Goal: Task Accomplishment & Management: Use online tool/utility

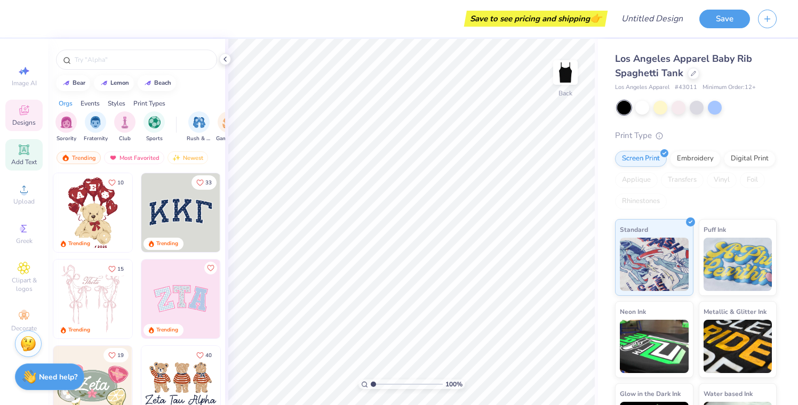
click at [26, 155] on icon at bounding box center [24, 149] width 13 height 13
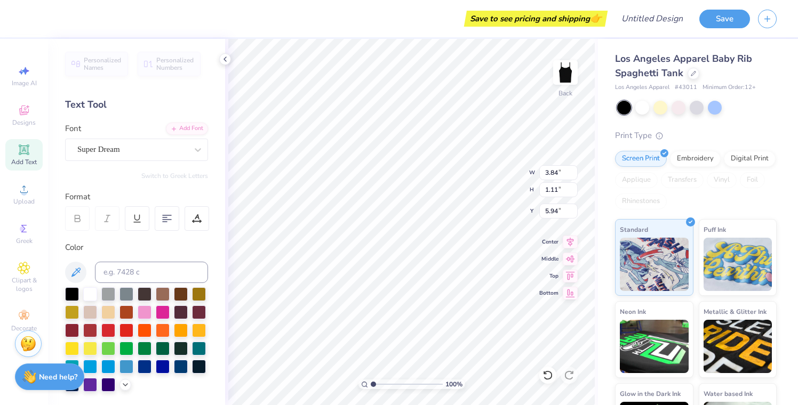
click at [142, 164] on div "Personalized Names Personalized Numbers Text Tool Add Font Font Super Dream Swi…" at bounding box center [136, 222] width 177 height 366
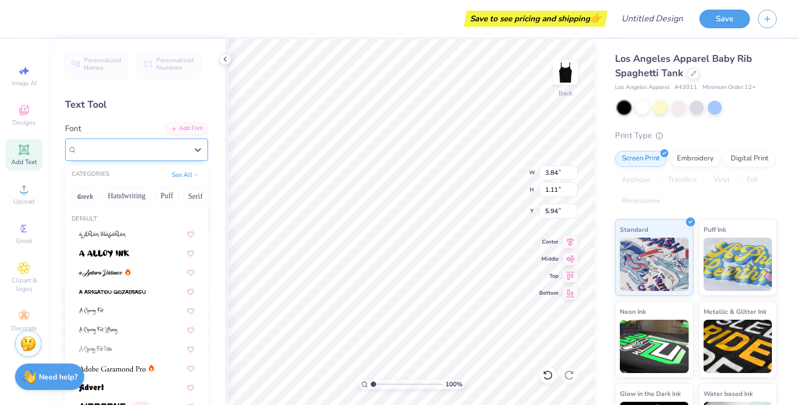
click at [144, 151] on div "Super Dream" at bounding box center [132, 149] width 112 height 17
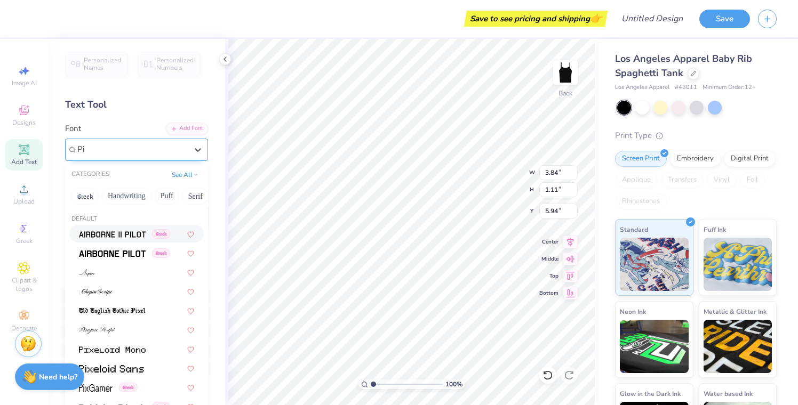
type input "P"
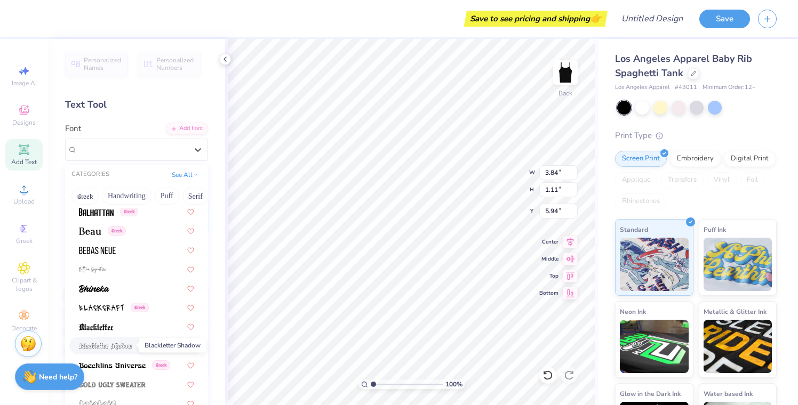
scroll to position [477, 0]
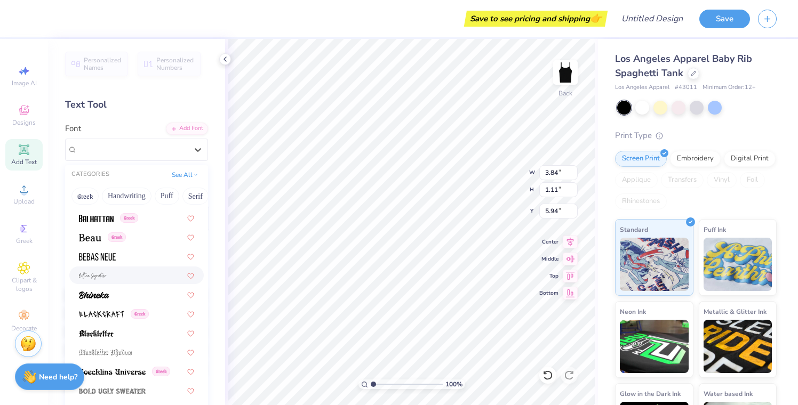
click at [118, 276] on div at bounding box center [136, 275] width 115 height 11
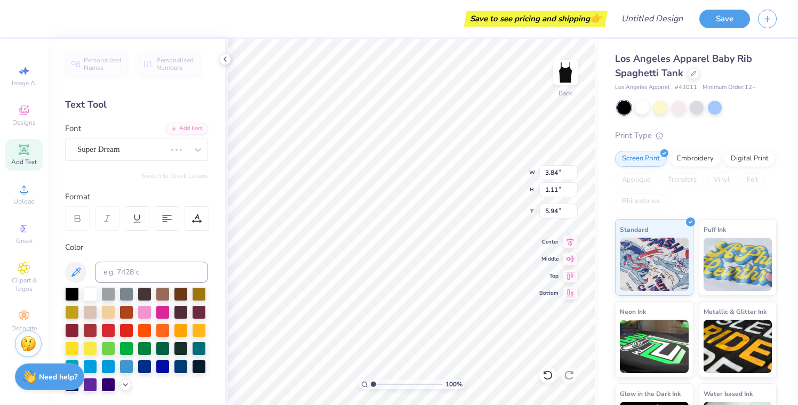
type input "6.68"
type input "3.26"
type input "4.87"
type textarea "S"
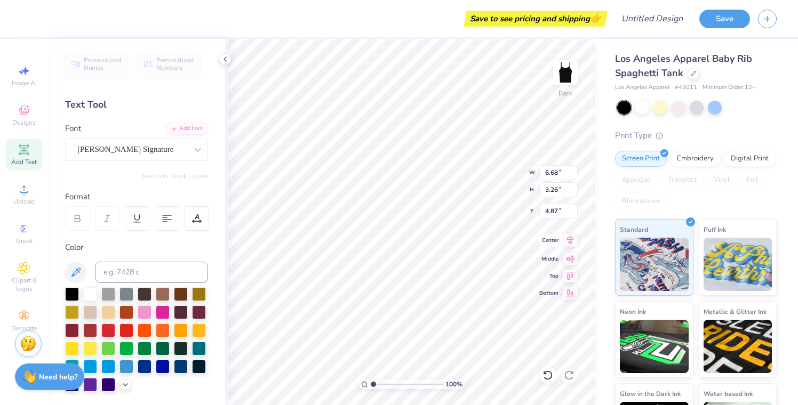
type textarea "sugar high"
type input "6.67"
type input "3.42"
type input "4.79"
click at [574, 175] on input "6.67" at bounding box center [558, 172] width 38 height 15
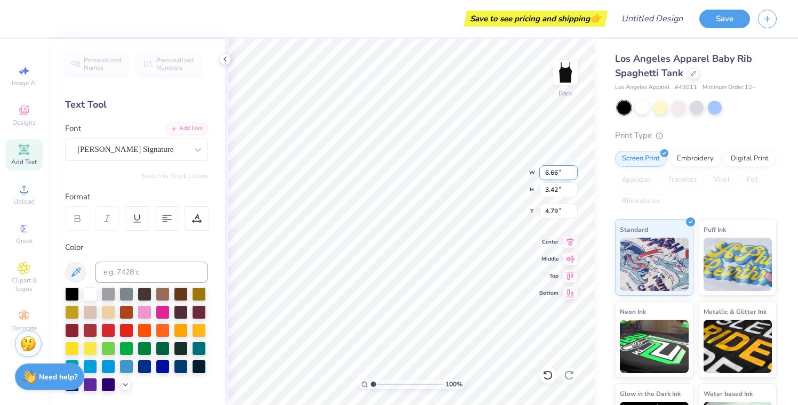
click at [574, 175] on input "6.66" at bounding box center [558, 172] width 38 height 15
click at [574, 175] on input "6.65" at bounding box center [558, 172] width 38 height 15
type input "6.64"
click at [574, 175] on input "6.64" at bounding box center [558, 172] width 38 height 15
type input "3.41"
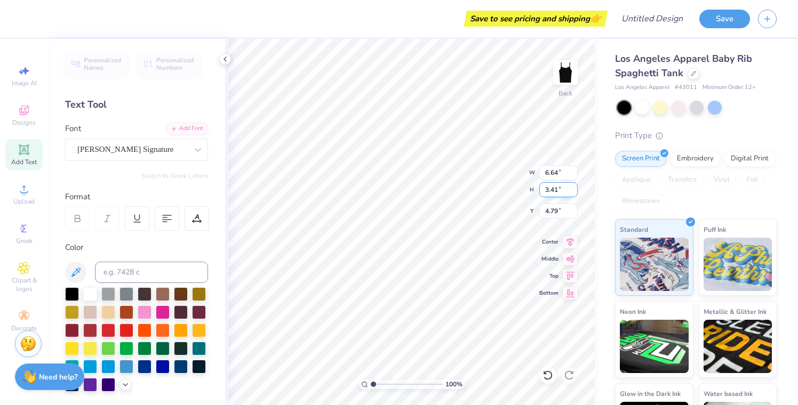
type input "5.23"
click at [574, 191] on input "3.41" at bounding box center [558, 189] width 38 height 15
click at [574, 191] on input "3.4" at bounding box center [558, 189] width 38 height 15
type input "3.39"
click at [574, 191] on input "3.39" at bounding box center [558, 189] width 38 height 15
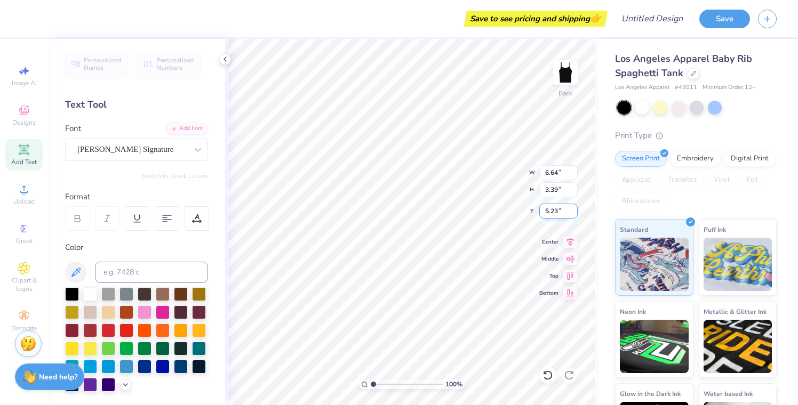
type input "5.22"
type input "8.84"
click at [573, 213] on input "5.22" at bounding box center [558, 211] width 38 height 15
click at [574, 206] on input "5.22" at bounding box center [558, 211] width 38 height 15
click at [573, 208] on input "5.23" at bounding box center [558, 211] width 38 height 15
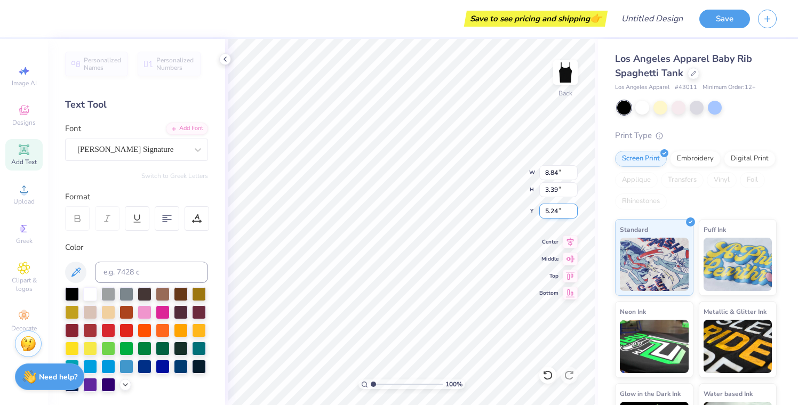
click at [573, 208] on input "5.24" at bounding box center [558, 211] width 38 height 15
click at [573, 214] on input "5.23" at bounding box center [558, 211] width 38 height 15
click at [573, 214] on input "5.22" at bounding box center [558, 211] width 38 height 15
click at [573, 214] on input "5.21" at bounding box center [558, 211] width 38 height 15
click at [573, 214] on input "5.2" at bounding box center [558, 211] width 38 height 15
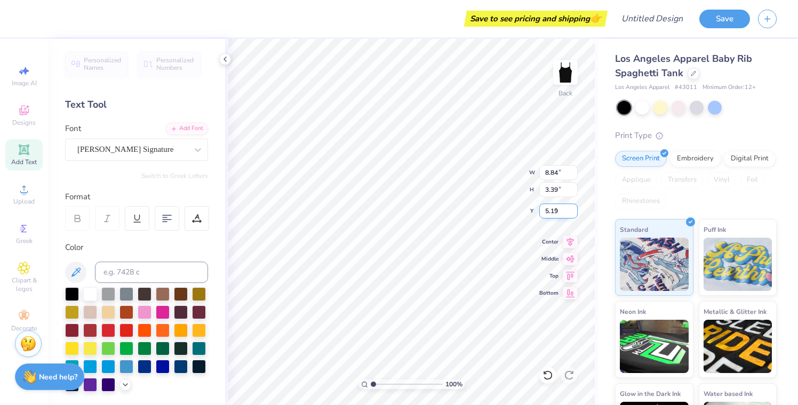
click at [573, 214] on input "5.19" at bounding box center [558, 211] width 38 height 15
click at [573, 214] on input "5.18" at bounding box center [558, 211] width 38 height 15
click at [573, 214] on input "5.17" at bounding box center [558, 211] width 38 height 15
click at [573, 214] on input "5.16" at bounding box center [558, 211] width 38 height 15
click at [573, 214] on input "5.15" at bounding box center [558, 211] width 38 height 15
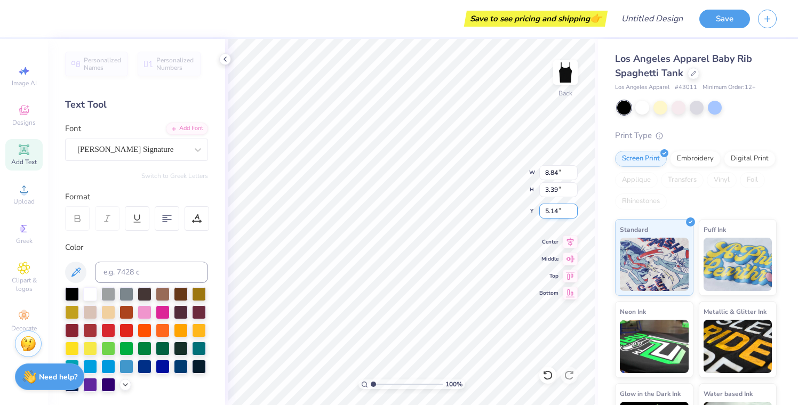
click at [573, 214] on input "5.14" at bounding box center [558, 211] width 38 height 15
click at [573, 214] on input "5.13" at bounding box center [558, 211] width 38 height 15
click at [573, 214] on input "5.12" at bounding box center [558, 211] width 38 height 15
click at [573, 214] on input "5.11" at bounding box center [558, 211] width 38 height 15
click at [573, 214] on input "5.1" at bounding box center [558, 211] width 38 height 15
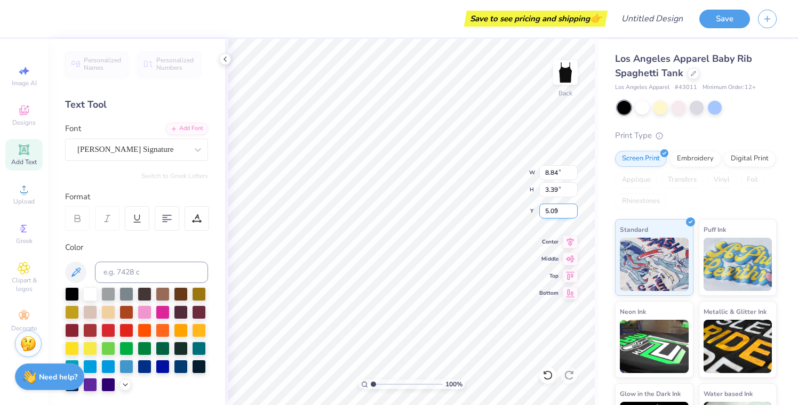
click at [573, 214] on input "5.09" at bounding box center [558, 211] width 38 height 15
click at [573, 214] on input "5.08" at bounding box center [558, 211] width 38 height 15
click at [573, 214] on input "5.07" at bounding box center [558, 211] width 38 height 15
click at [573, 214] on input "5.06" at bounding box center [558, 211] width 38 height 15
click at [573, 214] on input "5.05" at bounding box center [558, 211] width 38 height 15
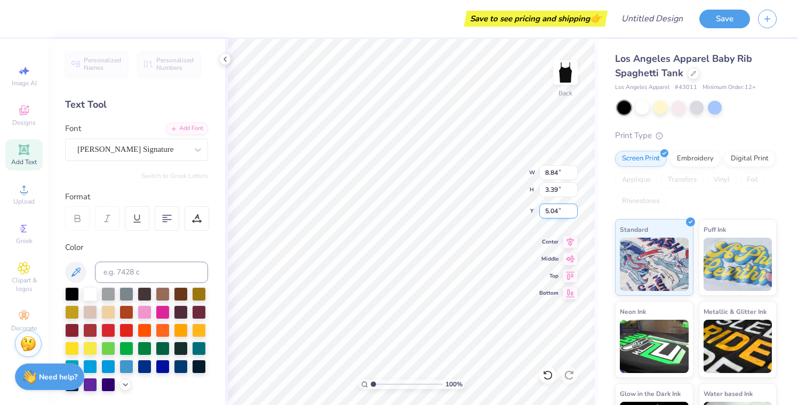
click at [573, 214] on input "5.04" at bounding box center [558, 211] width 38 height 15
click at [573, 214] on input "5.03" at bounding box center [558, 211] width 38 height 15
click at [573, 214] on input "5.02" at bounding box center [558, 211] width 38 height 15
click at [573, 214] on input "5.01" at bounding box center [558, 211] width 38 height 15
type input "5"
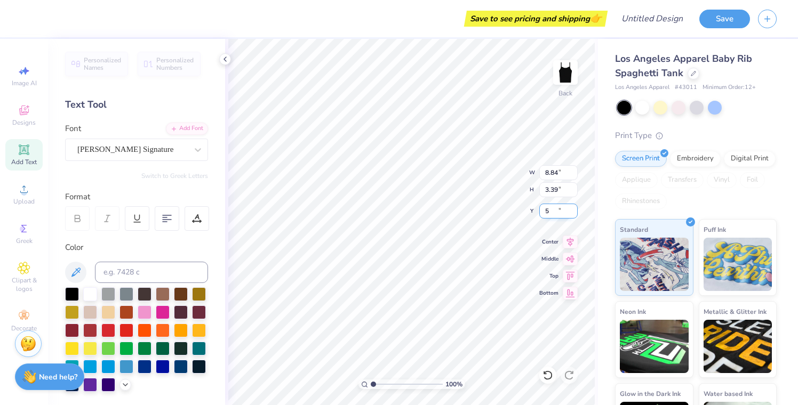
click at [573, 214] on input "5" at bounding box center [558, 211] width 38 height 15
type input "3.38"
type input "5.00"
click at [575, 192] on input "3.38" at bounding box center [558, 189] width 38 height 15
click at [575, 192] on input "3.37" at bounding box center [558, 189] width 38 height 15
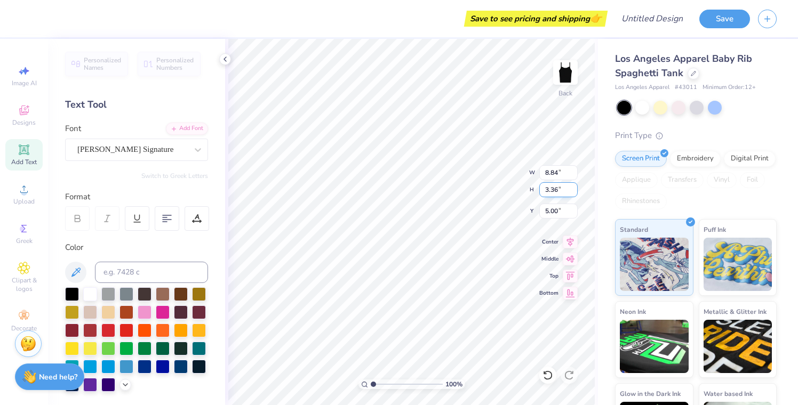
click at [575, 192] on input "3.36" at bounding box center [558, 189] width 38 height 15
click at [575, 192] on input "3.35" at bounding box center [558, 189] width 38 height 15
click at [575, 192] on input "3.34" at bounding box center [558, 189] width 38 height 15
click at [575, 192] on input "3.33" at bounding box center [558, 189] width 38 height 15
click at [575, 192] on input "3.32" at bounding box center [558, 189] width 38 height 15
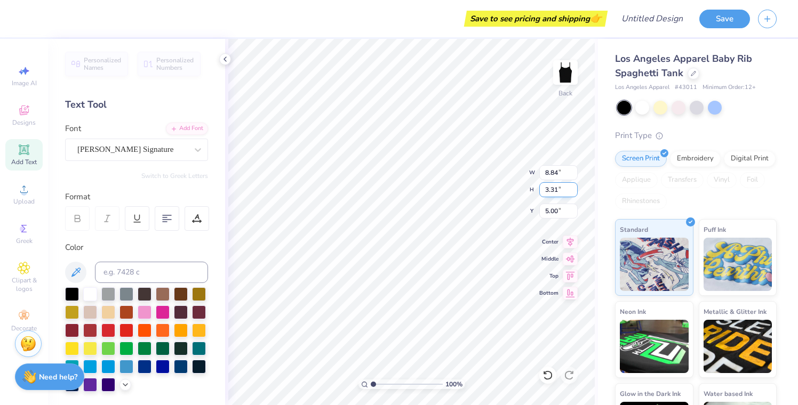
click at [575, 192] on input "3.31" at bounding box center [558, 189] width 38 height 15
click at [575, 192] on input "3.3" at bounding box center [558, 189] width 38 height 15
click at [575, 192] on input "3.29" at bounding box center [558, 189] width 38 height 15
click at [575, 192] on input "3.28" at bounding box center [558, 189] width 38 height 15
click at [575, 192] on input "3.27" at bounding box center [558, 189] width 38 height 15
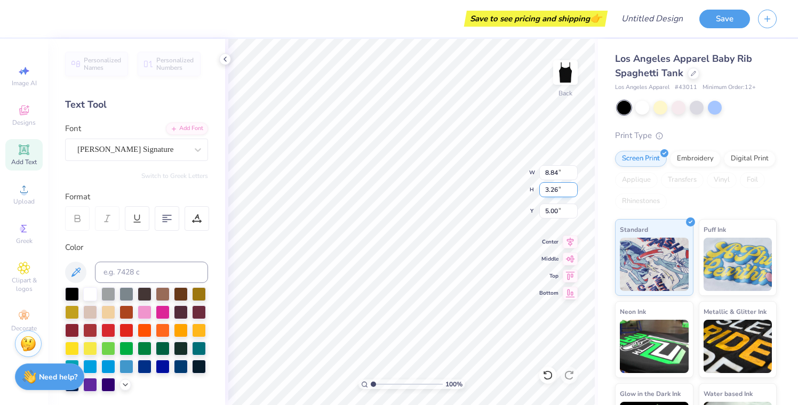
click at [575, 192] on input "3.26" at bounding box center [558, 189] width 38 height 15
click at [575, 192] on input "3.25" at bounding box center [558, 189] width 38 height 15
click at [575, 192] on input "3.24" at bounding box center [558, 189] width 38 height 15
click at [575, 192] on input "3.22" at bounding box center [558, 189] width 38 height 15
click at [575, 192] on input "3.21" at bounding box center [558, 189] width 38 height 15
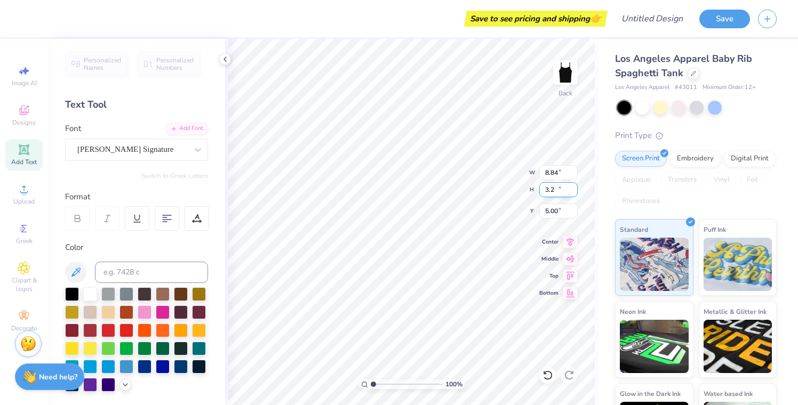
click at [575, 192] on input "3.2" at bounding box center [558, 189] width 38 height 15
click at [575, 192] on input "3.19" at bounding box center [558, 189] width 38 height 15
click at [575, 192] on input "3.18" at bounding box center [558, 189] width 38 height 15
click at [575, 192] on input "3.17" at bounding box center [558, 189] width 38 height 15
click at [575, 192] on input "3.16" at bounding box center [558, 189] width 38 height 15
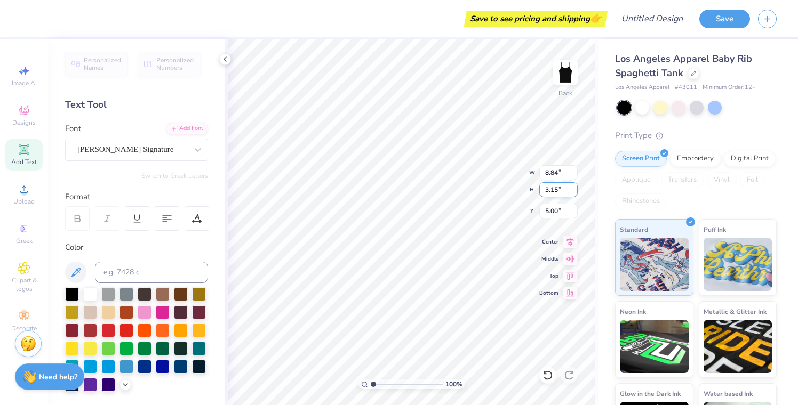
click at [575, 192] on input "3.15" at bounding box center [558, 189] width 38 height 15
click at [575, 192] on input "3.14" at bounding box center [558, 189] width 38 height 15
click at [575, 192] on input "3.13" at bounding box center [558, 189] width 38 height 15
click at [575, 192] on input "3.12" at bounding box center [558, 189] width 38 height 15
click at [575, 192] on input "3.11" at bounding box center [558, 189] width 38 height 15
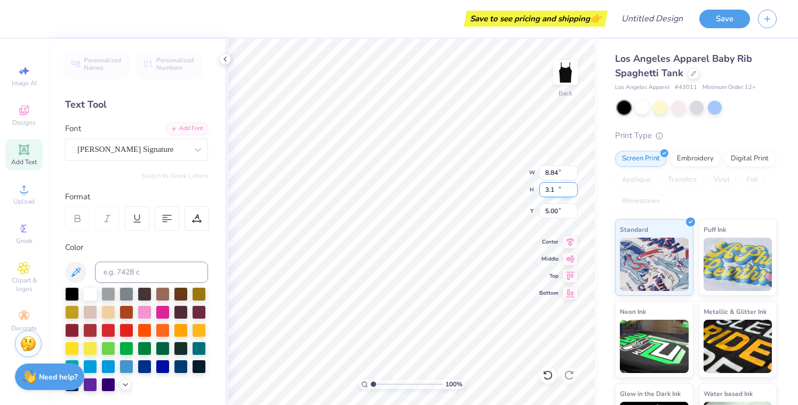
click at [575, 192] on input "3.1" at bounding box center [558, 189] width 38 height 15
click at [575, 192] on input "3.09" at bounding box center [558, 189] width 38 height 15
click at [575, 192] on input "3.08" at bounding box center [558, 189] width 38 height 15
click at [575, 192] on input "3.07" at bounding box center [558, 189] width 38 height 15
click at [575, 192] on input "3.06" at bounding box center [558, 189] width 38 height 15
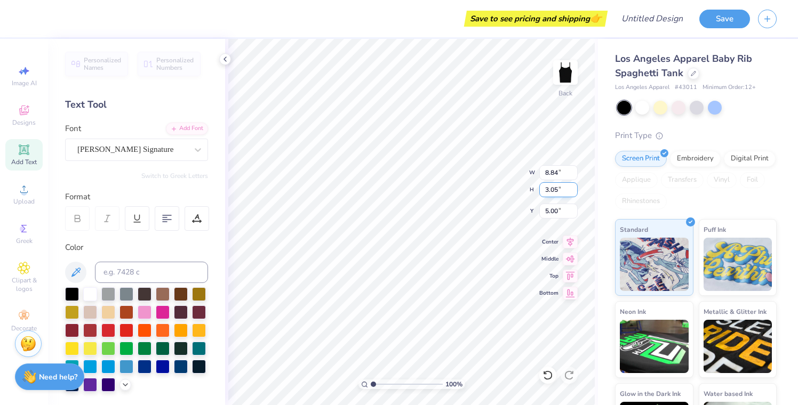
click at [575, 192] on input "3.05" at bounding box center [558, 189] width 38 height 15
click at [575, 192] on input "3.04" at bounding box center [558, 189] width 38 height 15
click at [575, 192] on input "3.03" at bounding box center [558, 189] width 38 height 15
click at [575, 192] on input "3.02" at bounding box center [558, 189] width 38 height 15
click at [575, 192] on input "3.01" at bounding box center [558, 189] width 38 height 15
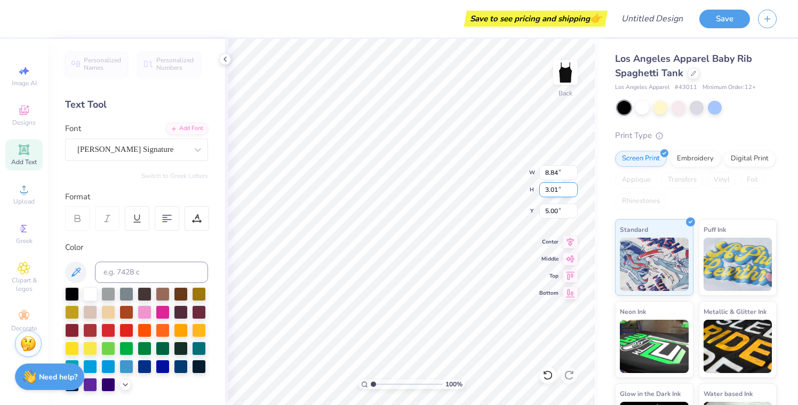
type input "3"
click at [575, 192] on input "3" at bounding box center [558, 189] width 38 height 15
type input "8.83"
click at [574, 174] on input "8.83" at bounding box center [558, 172] width 38 height 15
type input "3.00"
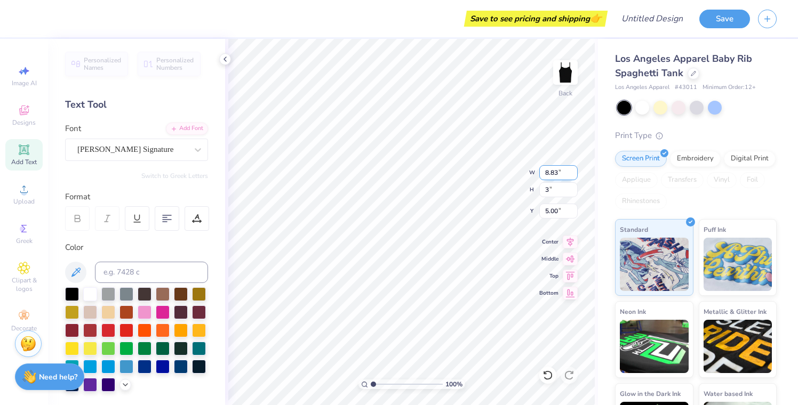
type input "5.19"
click at [574, 174] on input "8.82" at bounding box center [558, 172] width 38 height 15
click at [574, 174] on input "8.81" at bounding box center [558, 172] width 38 height 15
click at [574, 174] on input "8.8" at bounding box center [558, 172] width 38 height 15
click at [574, 174] on input "8.79" at bounding box center [558, 172] width 38 height 15
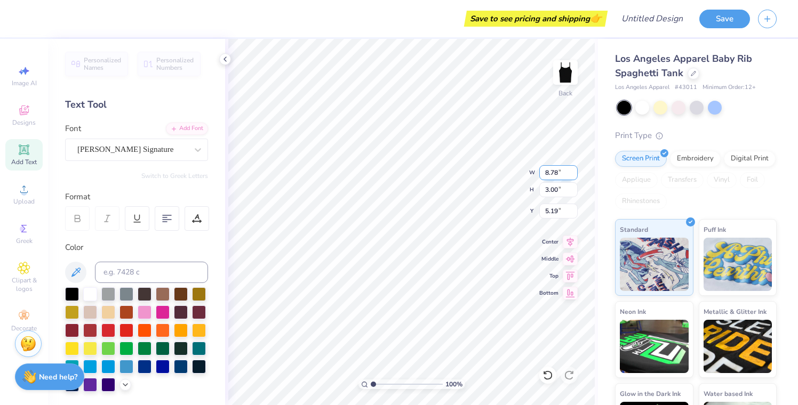
click at [574, 174] on input "8.78" at bounding box center [558, 172] width 38 height 15
click at [574, 174] on input "8.77" at bounding box center [558, 172] width 38 height 15
click at [574, 174] on input "8.76" at bounding box center [558, 172] width 38 height 15
click at [574, 174] on input "8.75" at bounding box center [558, 172] width 38 height 15
click at [574, 174] on input "8.74" at bounding box center [558, 172] width 38 height 15
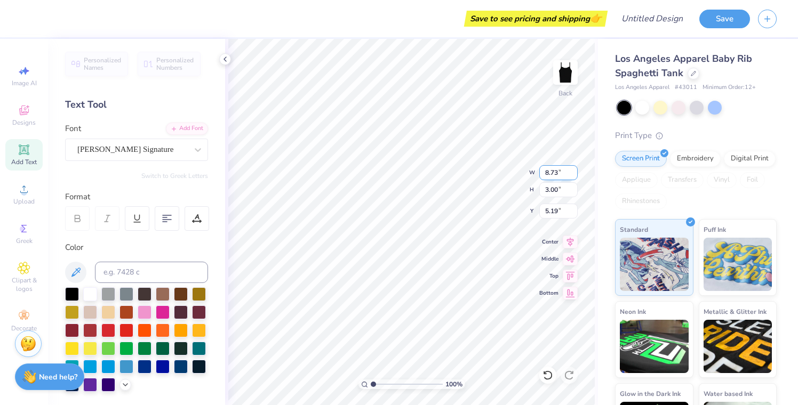
click at [574, 174] on input "8.73" at bounding box center [558, 172] width 38 height 15
click at [574, 174] on input "8.72" at bounding box center [558, 172] width 38 height 15
click at [574, 174] on input "8.71" at bounding box center [558, 172] width 38 height 15
click at [574, 174] on input "8.7" at bounding box center [558, 172] width 38 height 15
click at [574, 174] on input "8.69" at bounding box center [558, 172] width 38 height 15
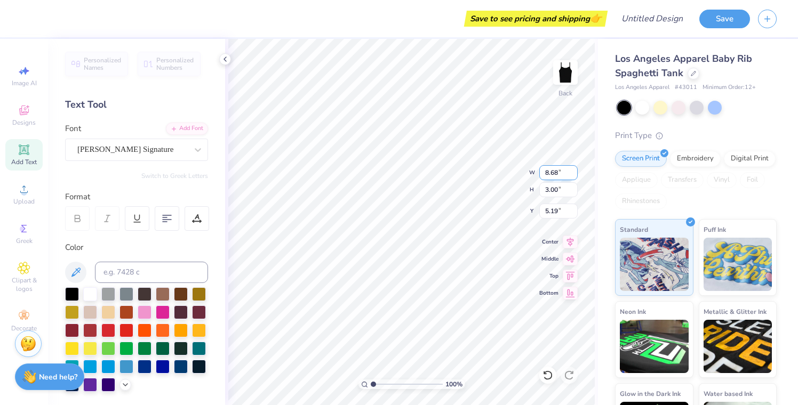
click at [574, 174] on input "8.68" at bounding box center [558, 172] width 38 height 15
click at [574, 174] on input "8.67" at bounding box center [558, 172] width 38 height 15
click at [574, 174] on input "7.91" at bounding box center [558, 172] width 38 height 15
click at [574, 174] on input "7.9" at bounding box center [558, 172] width 38 height 15
click at [574, 174] on input "7.89" at bounding box center [558, 172] width 38 height 15
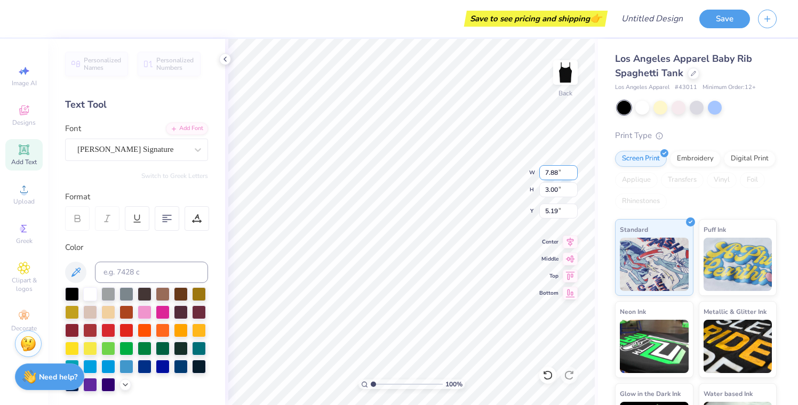
click at [574, 174] on input "7.88" at bounding box center [558, 172] width 38 height 15
click at [574, 174] on input "7.87" at bounding box center [558, 172] width 38 height 15
type input "7.86"
click at [574, 174] on input "7.86" at bounding box center [558, 172] width 38 height 15
type input "3.01"
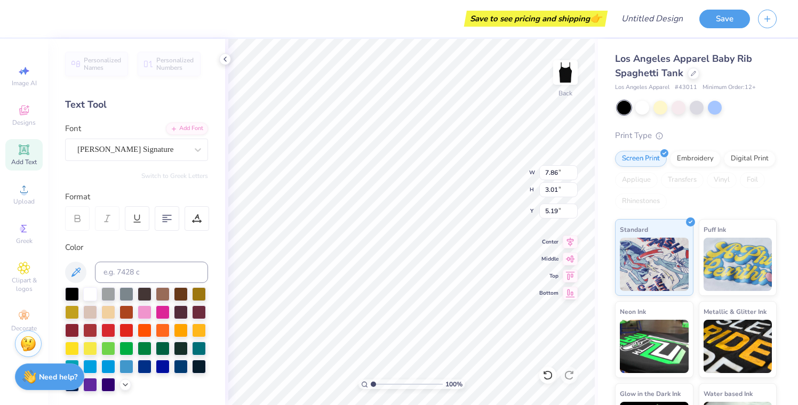
type input "4.83"
type input "1.85"
type input "2.86"
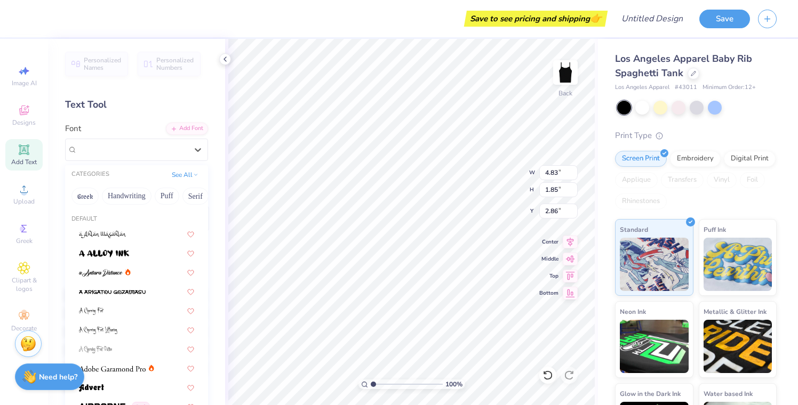
click at [122, 154] on span "[PERSON_NAME] Signature" at bounding box center [125, 149] width 96 height 12
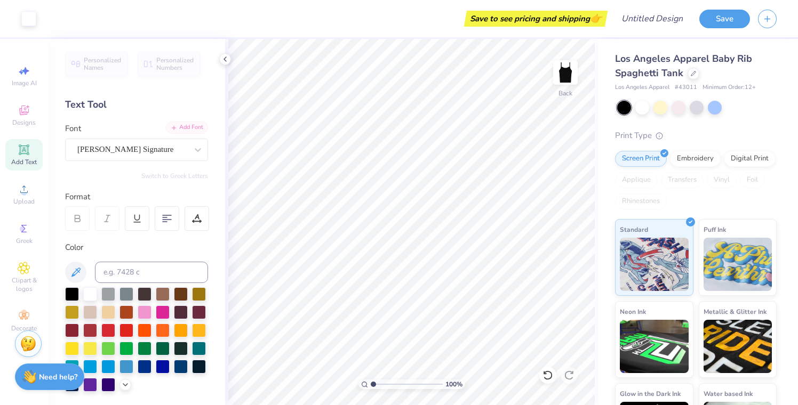
click at [194, 128] on div "Add Font" at bounding box center [187, 128] width 42 height 12
click at [146, 149] on span "[PERSON_NAME] Signature" at bounding box center [125, 149] width 96 height 12
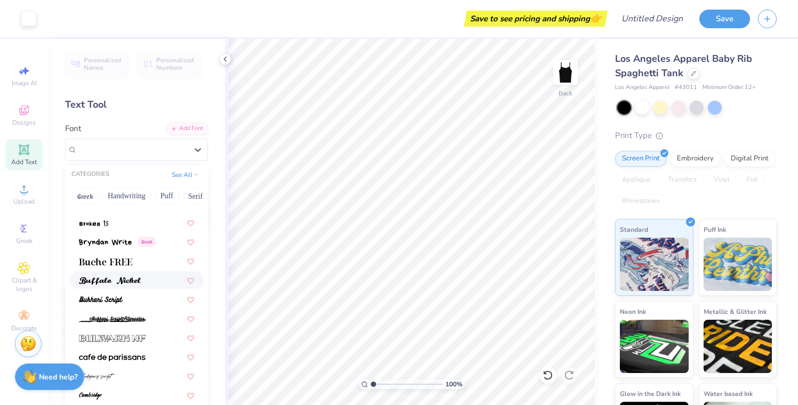
scroll to position [934, 0]
click at [110, 262] on img at bounding box center [105, 260] width 53 height 7
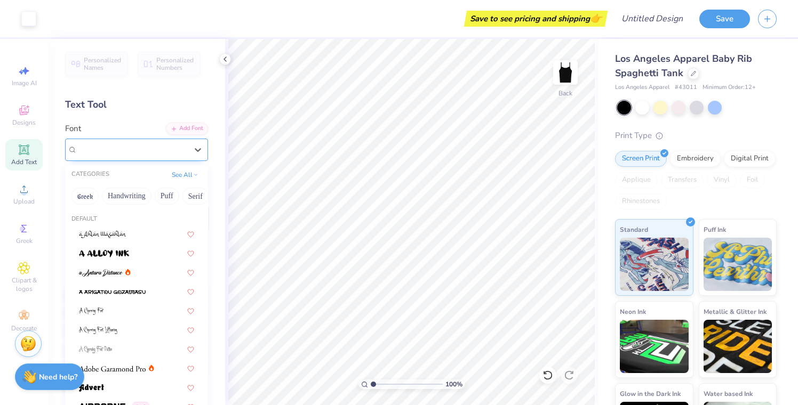
click at [132, 155] on div "Buche FREE" at bounding box center [132, 149] width 112 height 17
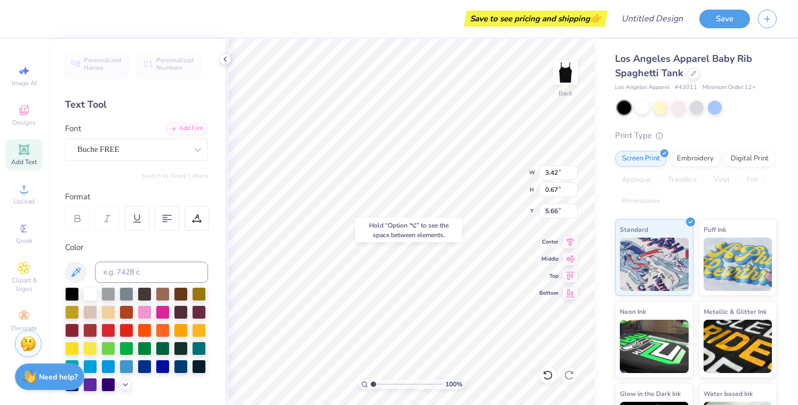
click at [414, 225] on div "Hold “Option ⌥” to see the space between elements." at bounding box center [408, 230] width 107 height 25
type input "3.48"
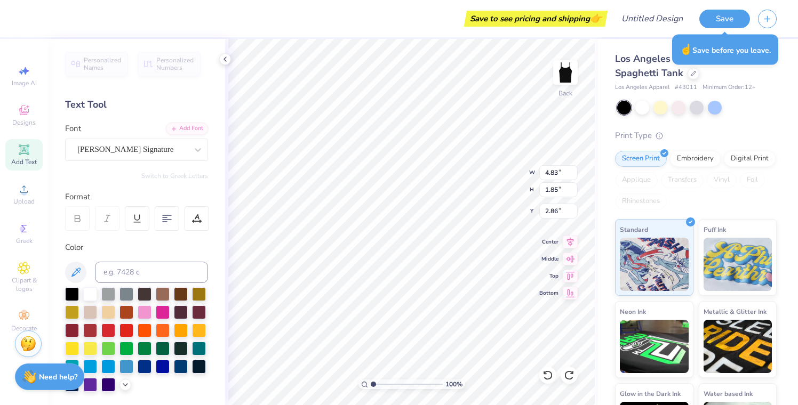
scroll to position [0, 1]
type input "2.86"
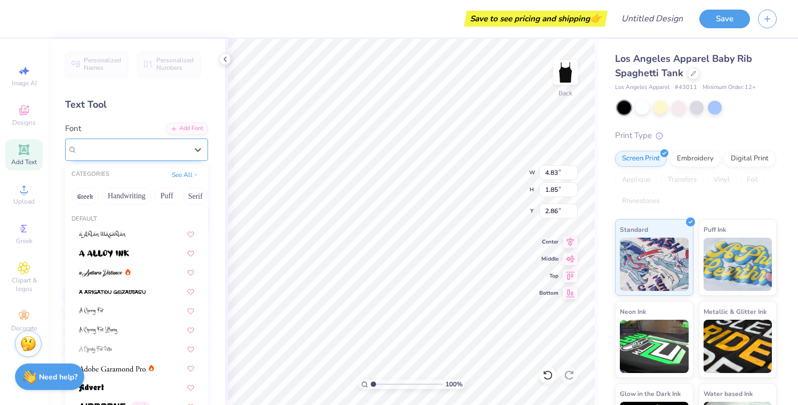
click at [168, 145] on div "[PERSON_NAME] Signature" at bounding box center [132, 149] width 112 height 17
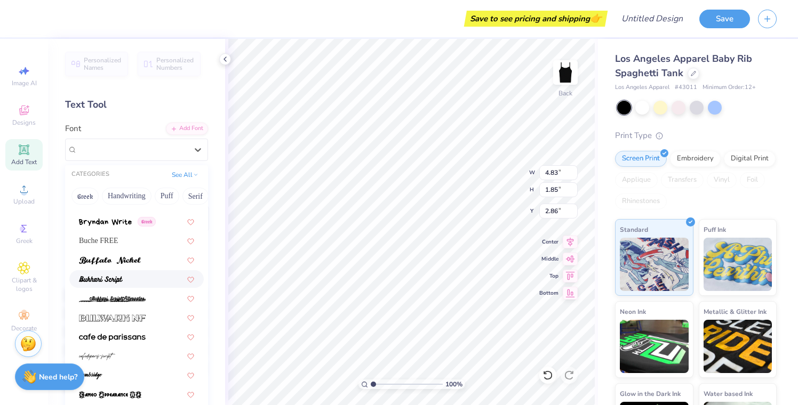
scroll to position [939, 0]
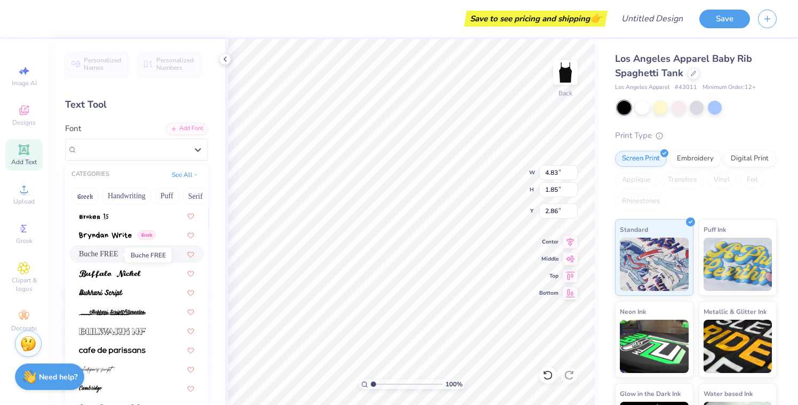
click at [117, 252] on span "Buche FREE" at bounding box center [98, 253] width 39 height 11
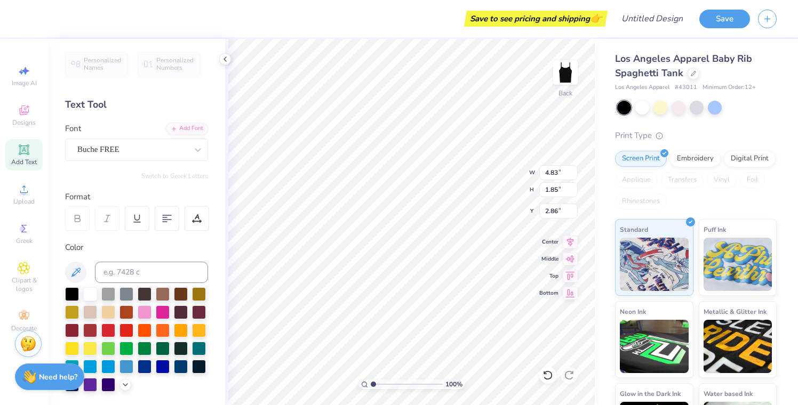
scroll to position [0, 0]
type textarea "s"
type textarea "PI BETA PHI"
type input "1.60"
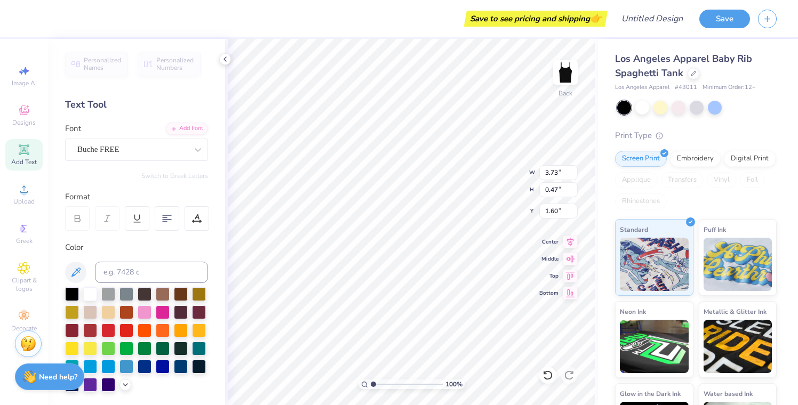
type input "7.01"
type input "0.88"
type input "2.30"
type input "4.83"
type input "1.85"
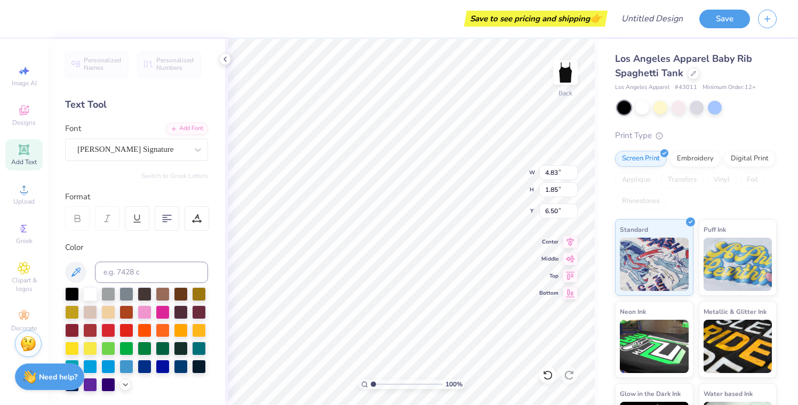
type input "2.46"
type input "5.38"
type input "2.06"
type input "2.46"
click at [108, 328] on div at bounding box center [108, 330] width 14 height 14
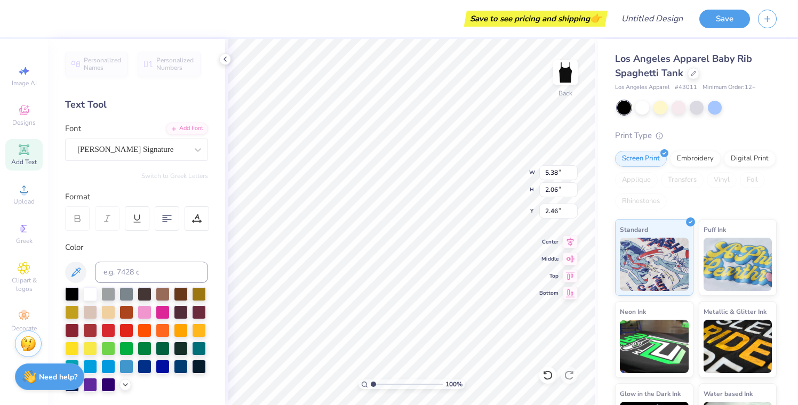
type input "7.01"
type input "0.88"
type input "2.30"
type input "5.38"
type input "2.06"
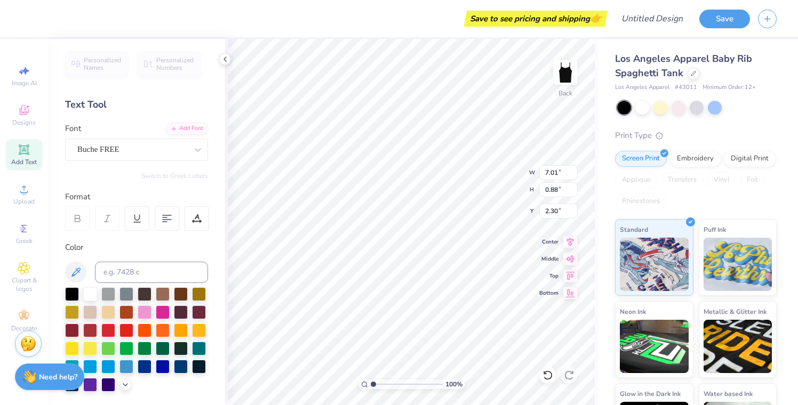
type input "2.46"
click at [642, 103] on div at bounding box center [642, 107] width 14 height 14
type input "7.01"
type input "0.88"
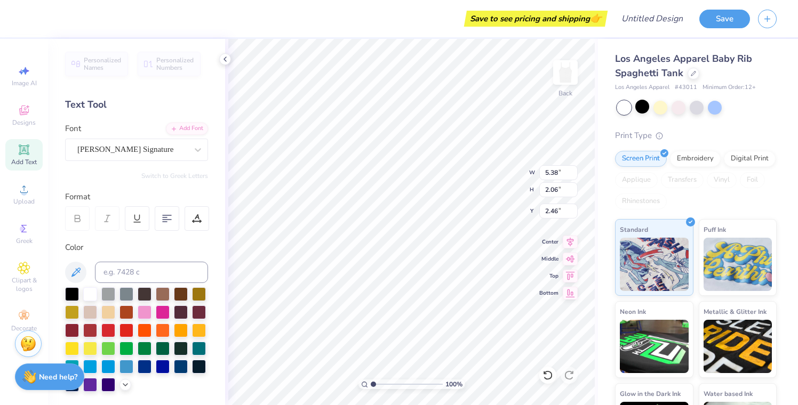
type input "2.30"
click at [75, 294] on div at bounding box center [72, 293] width 14 height 14
type input "2.30"
click at [22, 316] on icon at bounding box center [24, 315] width 10 height 7
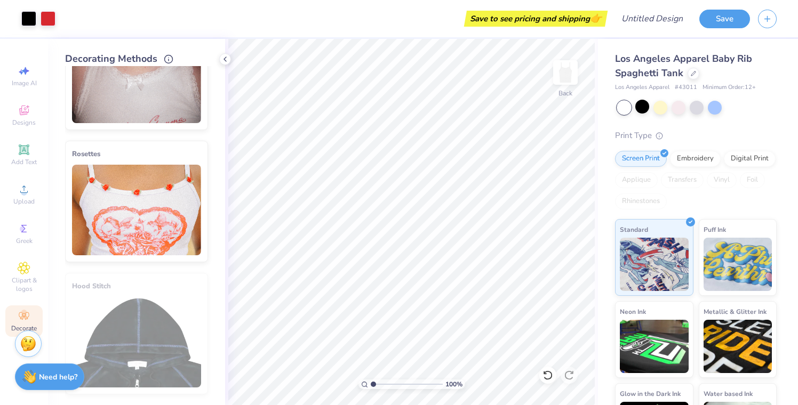
scroll to position [595, 0]
click at [27, 110] on icon at bounding box center [24, 110] width 13 height 13
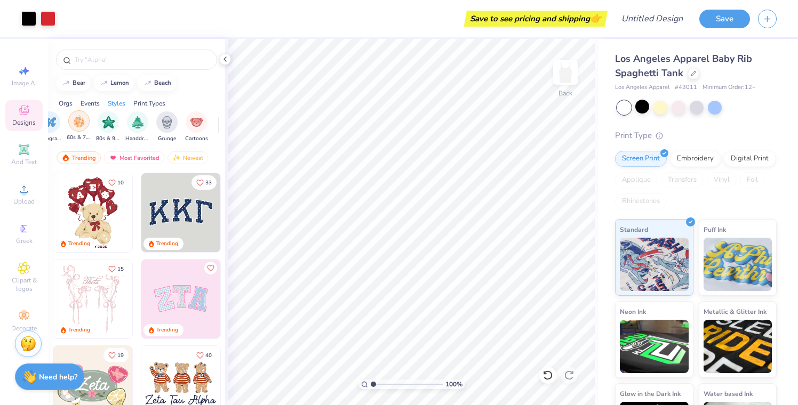
scroll to position [0, 792]
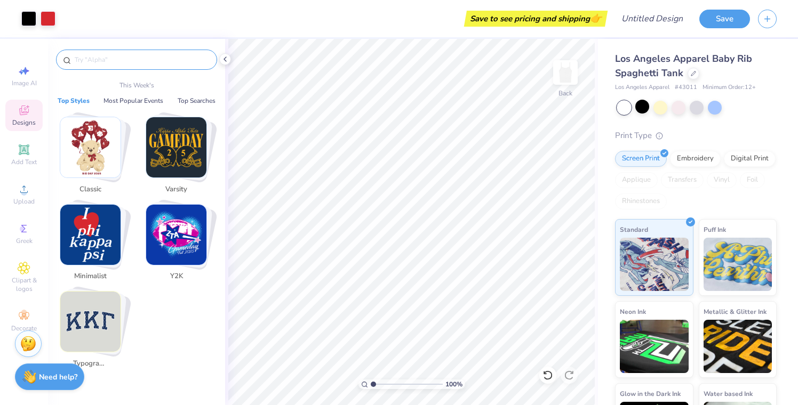
click at [156, 59] on input "text" at bounding box center [142, 59] width 136 height 11
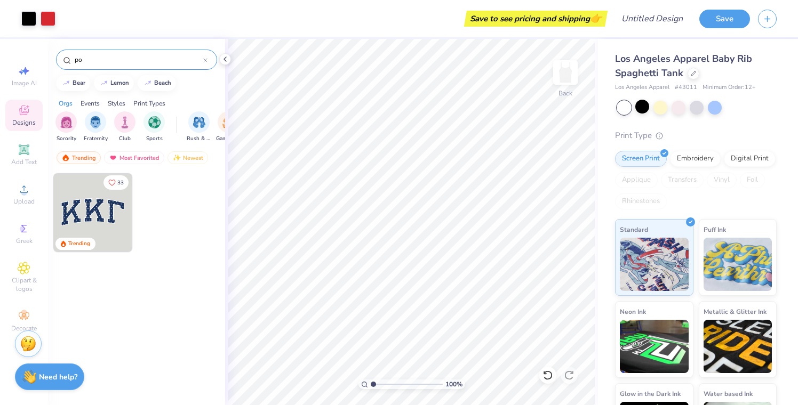
type input "p"
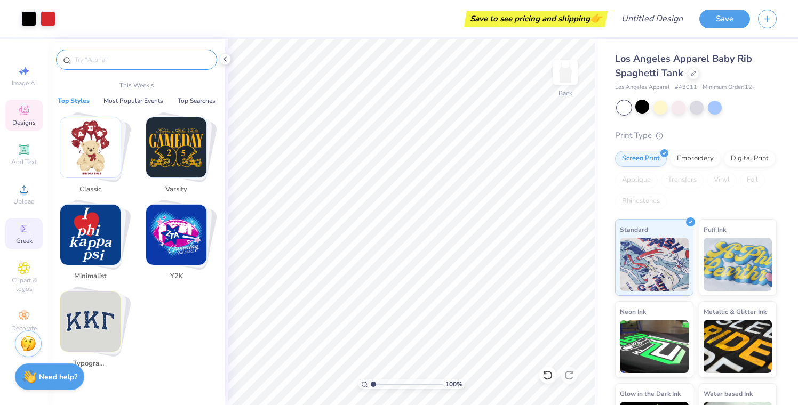
click at [25, 234] on icon at bounding box center [24, 228] width 13 height 13
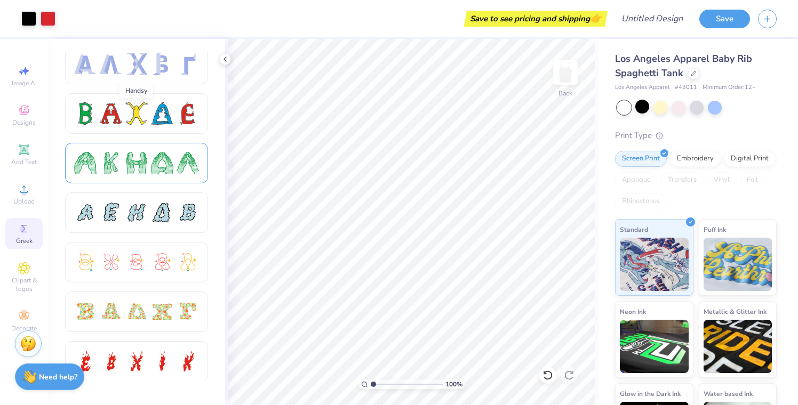
scroll to position [146, 0]
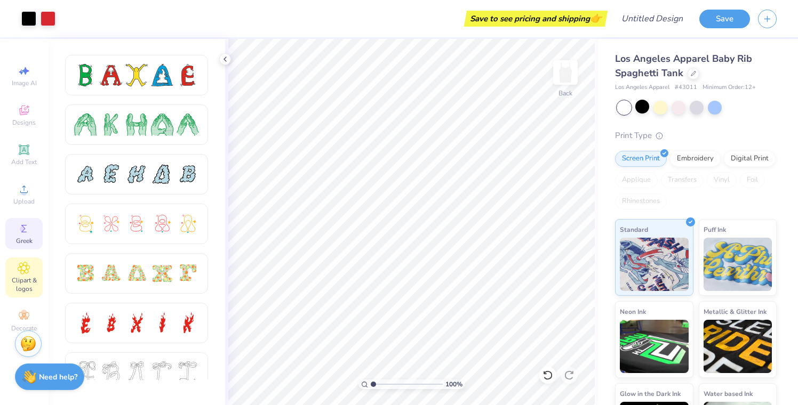
click at [27, 274] on icon at bounding box center [24, 268] width 12 height 13
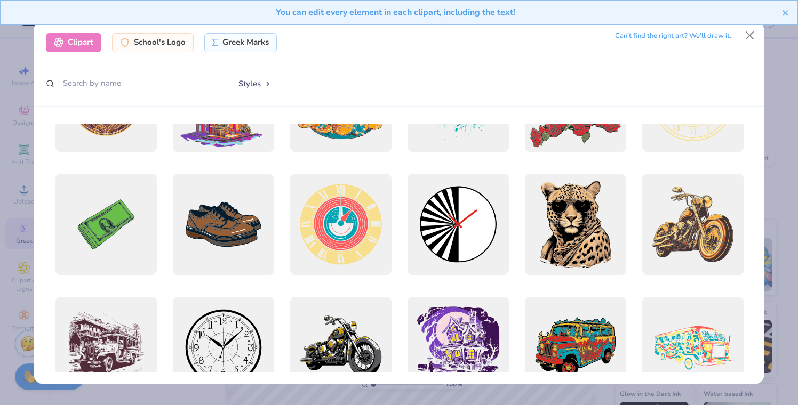
scroll to position [47, 0]
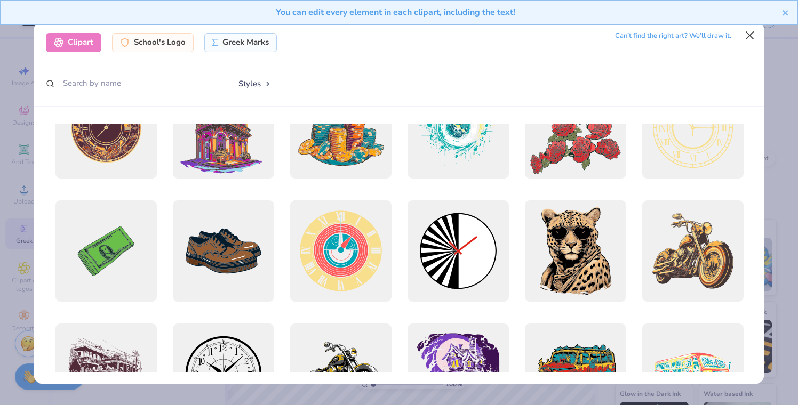
click at [748, 33] on button "Close" at bounding box center [749, 36] width 20 height 20
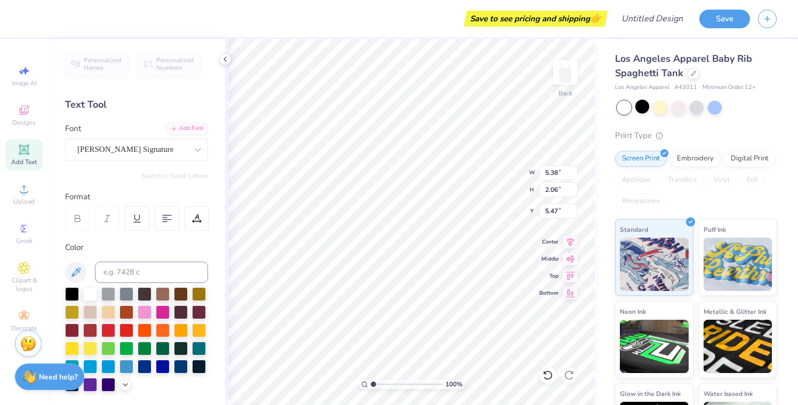
type input "3.41"
click at [186, 156] on div at bounding box center [132, 149] width 110 height 14
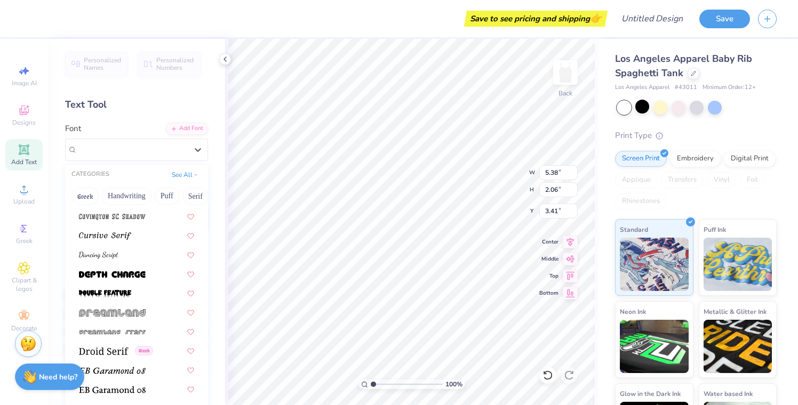
scroll to position [1801, 0]
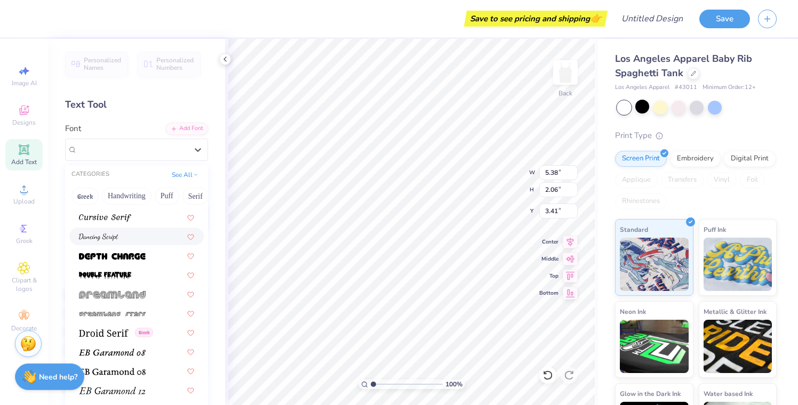
click at [127, 236] on div at bounding box center [136, 236] width 115 height 11
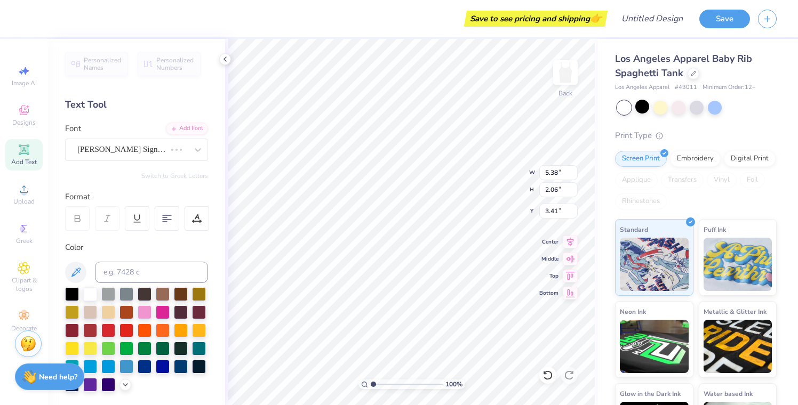
scroll to position [0, 2]
type input "3.19"
type input "5.13"
type input "1.32"
type input "2.74"
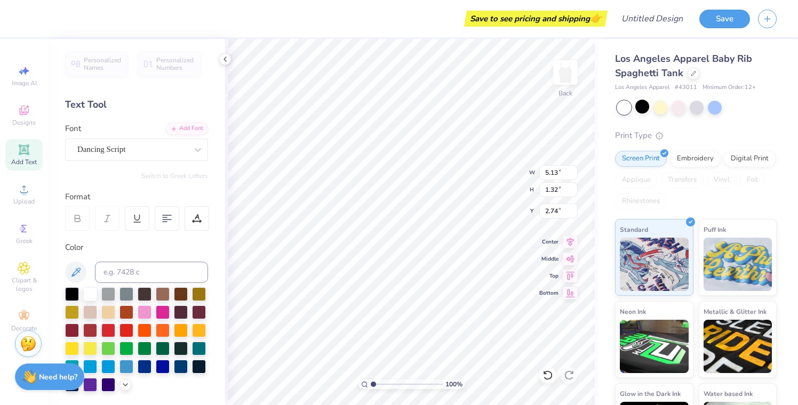
type input "5.38"
type input "2.06"
type input "4.44"
type input "5.13"
type input "1.32"
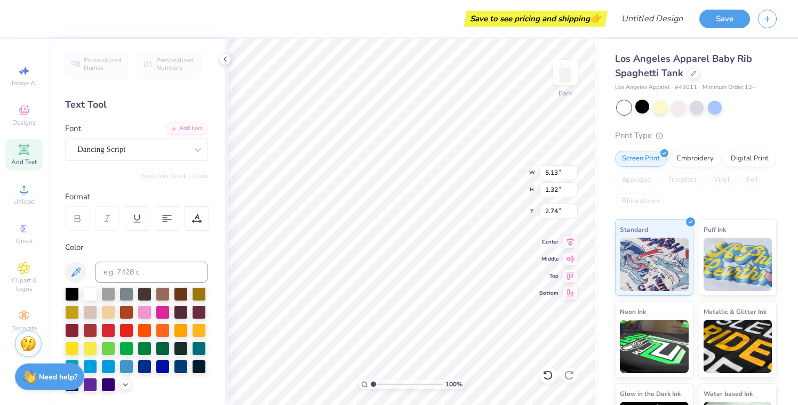
type input "3.12"
type input "5.38"
type input "2.06"
type input "6.50"
click at [184, 159] on div "[PERSON_NAME] Signature" at bounding box center [136, 150] width 143 height 22
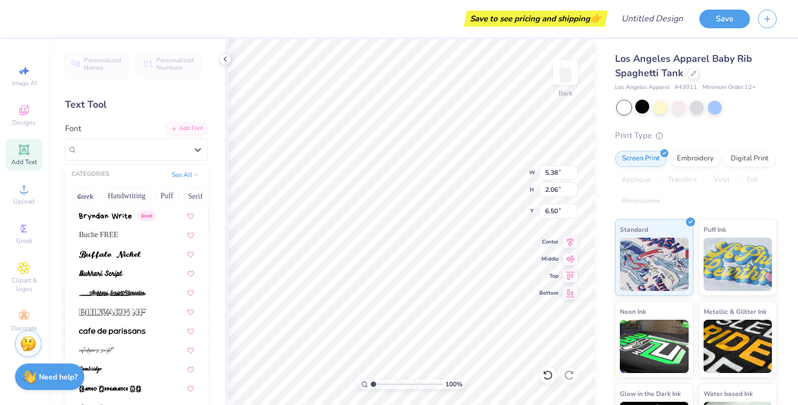
scroll to position [1039, 0]
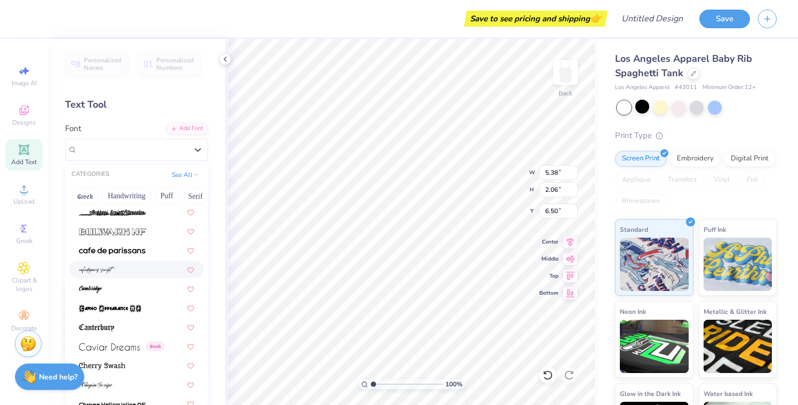
click at [118, 268] on div at bounding box center [136, 269] width 115 height 11
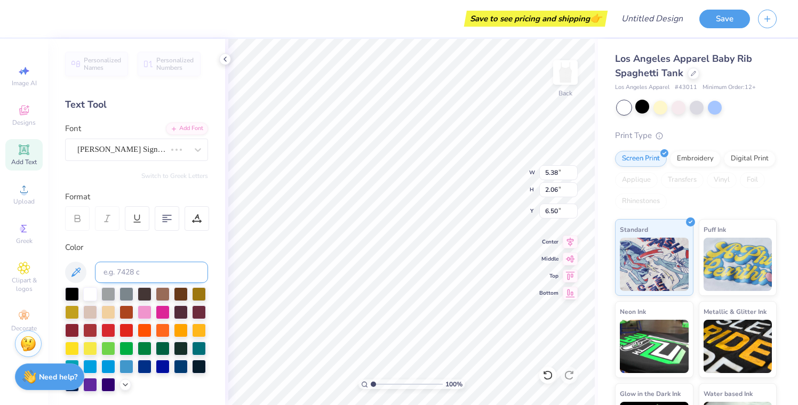
scroll to position [0, 2]
type input "4.40"
type input "1.83"
type input "6.34"
type input "5.38"
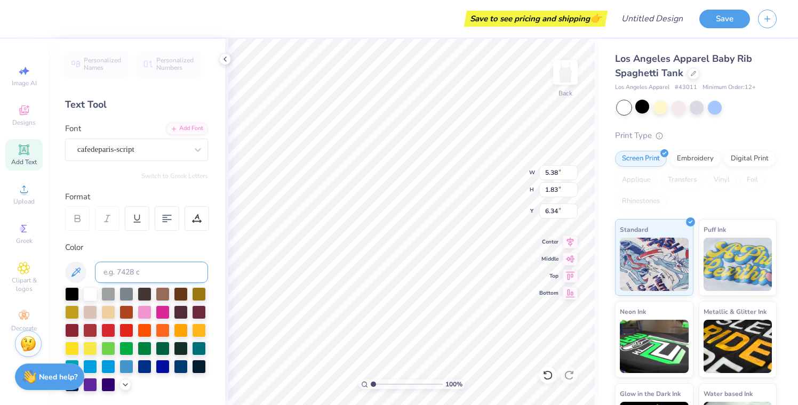
type input "2.06"
type input "8.51"
click at [161, 150] on span "[PERSON_NAME] Signature" at bounding box center [125, 149] width 96 height 12
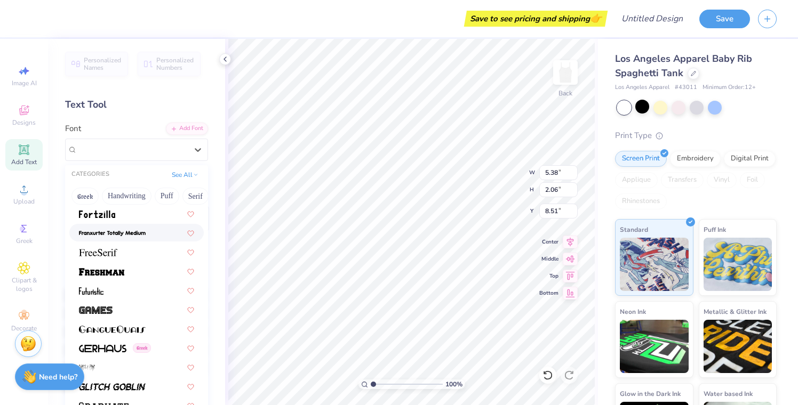
scroll to position [2355, 0]
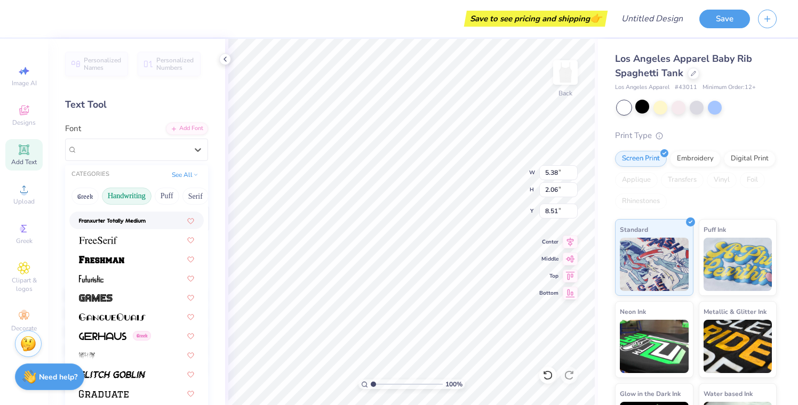
click at [124, 196] on button "Handwriting" at bounding box center [127, 196] width 50 height 17
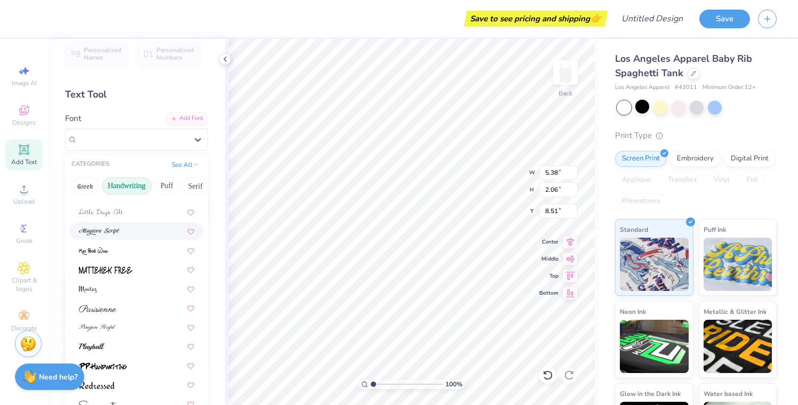
scroll to position [242, 0]
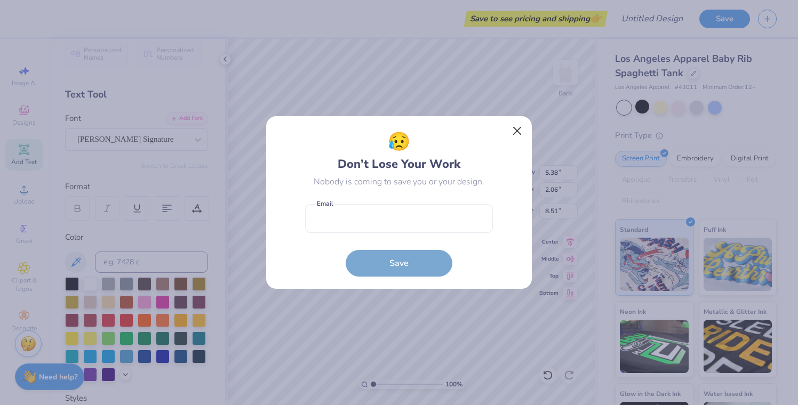
click at [516, 132] on button "Close" at bounding box center [517, 131] width 20 height 20
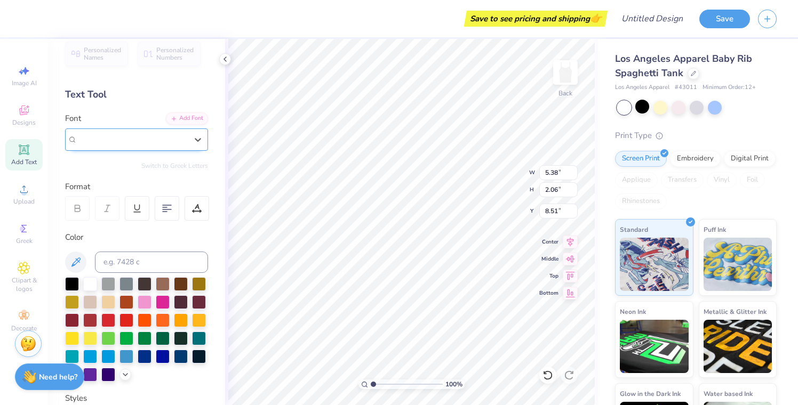
click at [157, 145] on div at bounding box center [132, 139] width 110 height 14
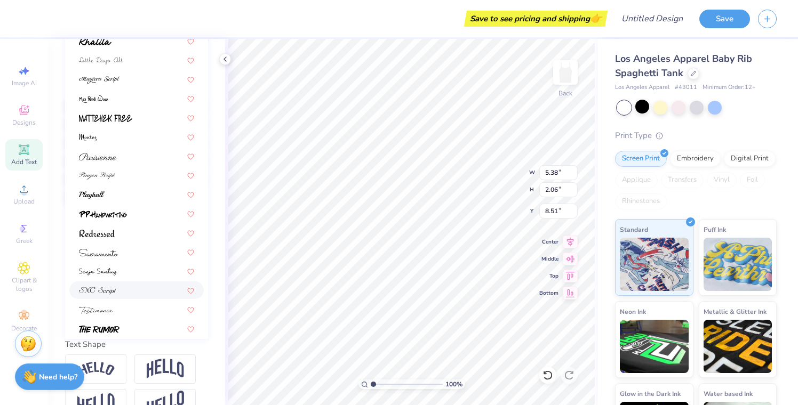
scroll to position [215, 0]
click at [115, 271] on img at bounding box center [98, 272] width 38 height 7
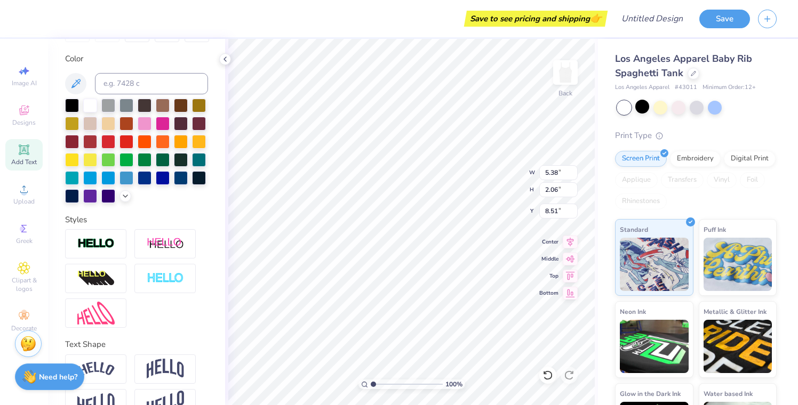
type input "3.04"
type input "0.75"
type input "9.17"
type input "5.68"
type input "1.39"
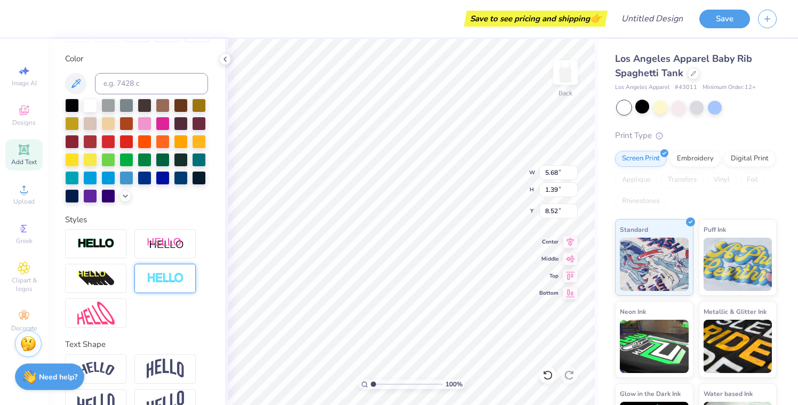
type input "7.97"
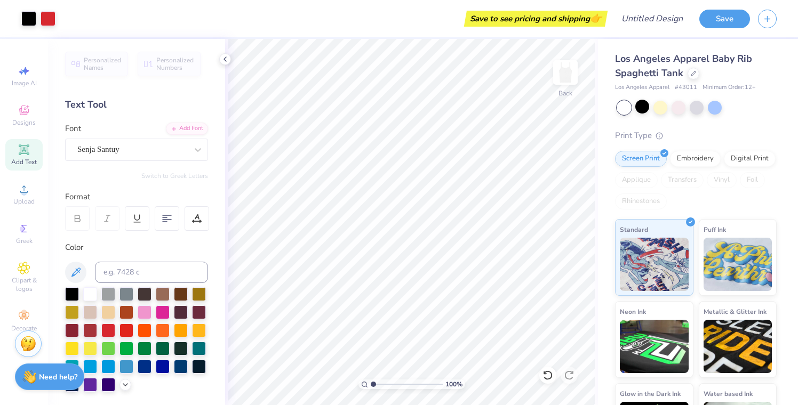
scroll to position [0, 0]
type input "8.17"
type input "5.31"
type input "5.13"
type input "1.32"
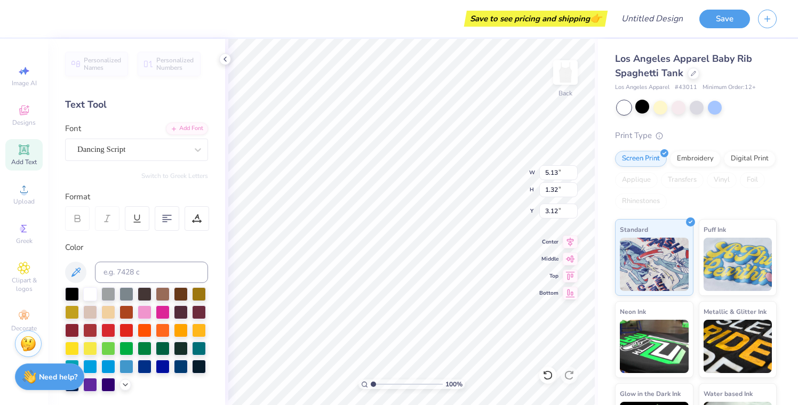
type input "9.25"
type input "5.38"
type input "2.06"
type input "2.74"
type input "5.38"
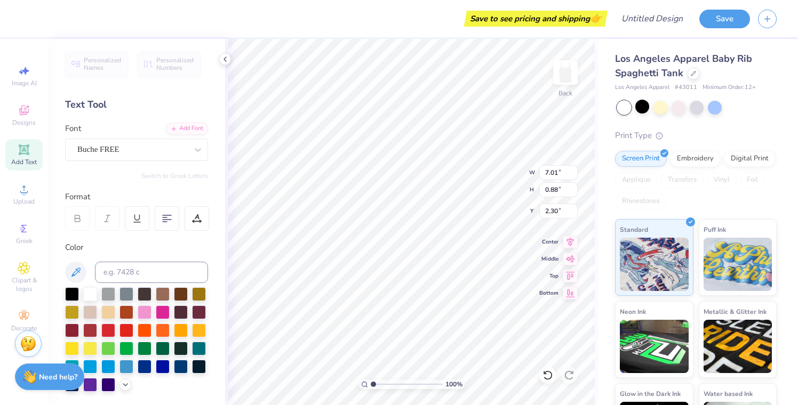
type input "2.06"
type input "2.58"
click at [108, 329] on div at bounding box center [108, 330] width 14 height 14
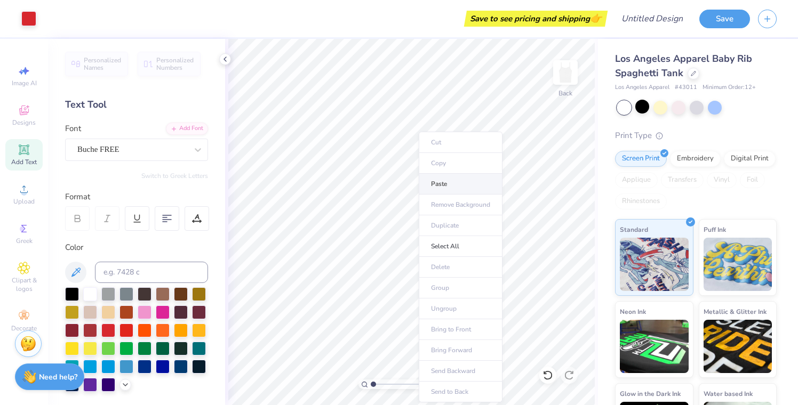
click at [434, 186] on li "Paste" at bounding box center [461, 184] width 84 height 21
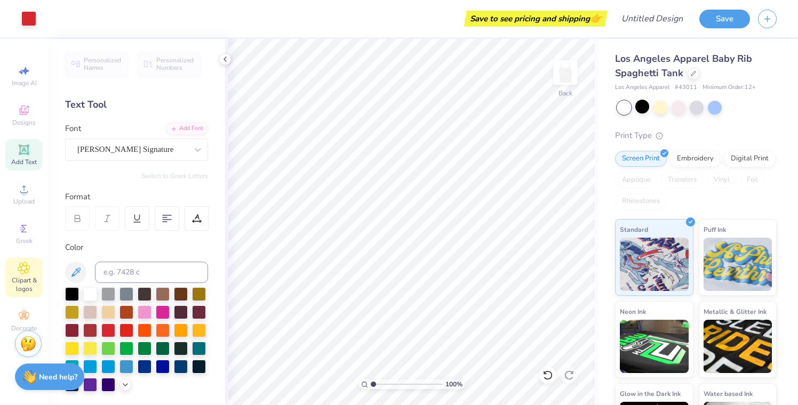
click at [16, 284] on span "Clipart & logos" at bounding box center [23, 284] width 37 height 17
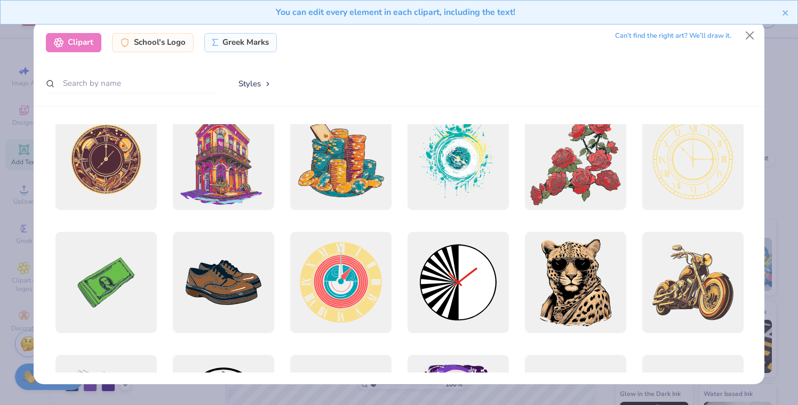
scroll to position [8, 0]
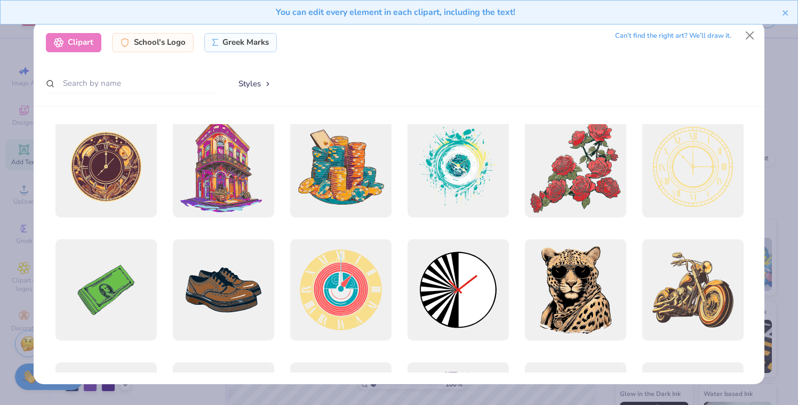
click at [781, 13] on div "You can edit every element in each clipart, including the text!" at bounding box center [395, 12] width 773 height 13
click at [752, 36] on button "Close" at bounding box center [749, 36] width 20 height 20
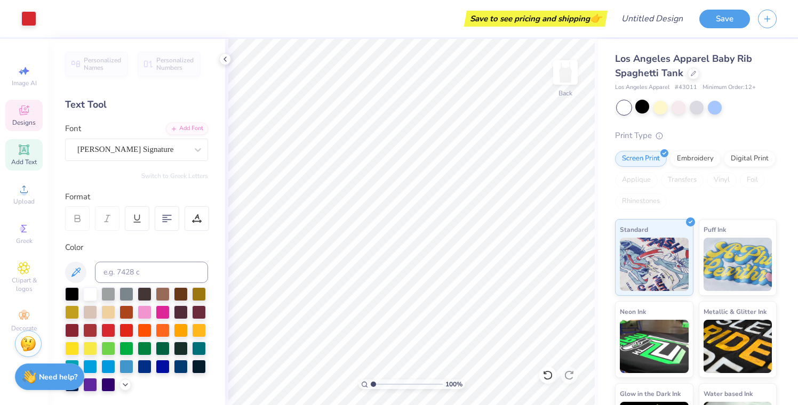
click at [23, 116] on icon at bounding box center [24, 110] width 13 height 13
